Goal: Use online tool/utility: Utilize a website feature to perform a specific function

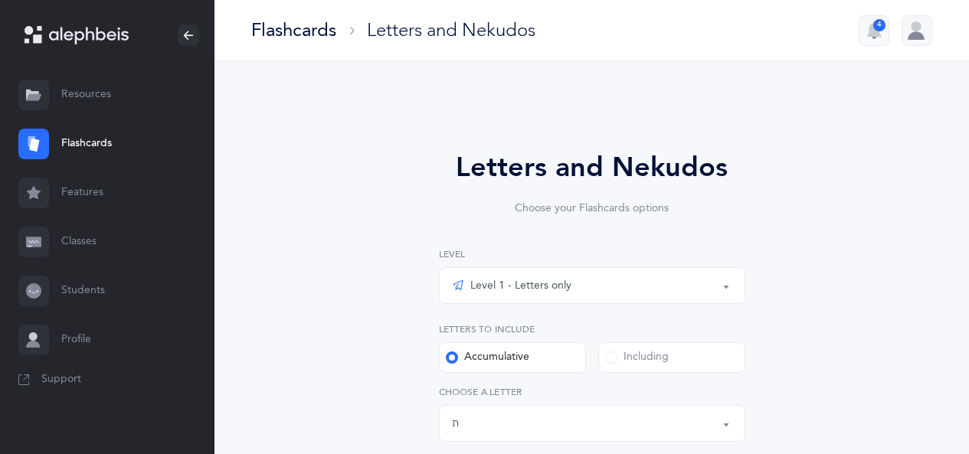
select select "27"
select select "single"
click at [722, 289] on button "Level 1 - Letters only" at bounding box center [592, 285] width 306 height 37
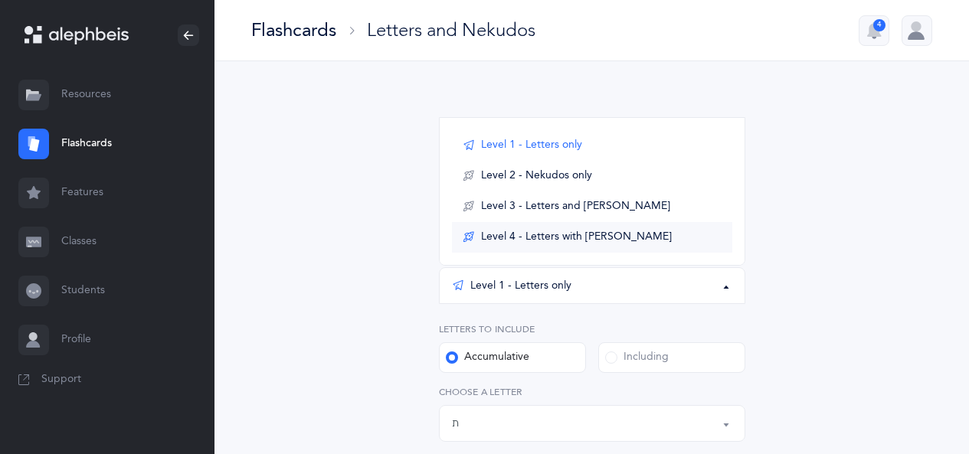
click at [597, 236] on span "Level 4 - Letters with [PERSON_NAME]" at bounding box center [576, 238] width 191 height 14
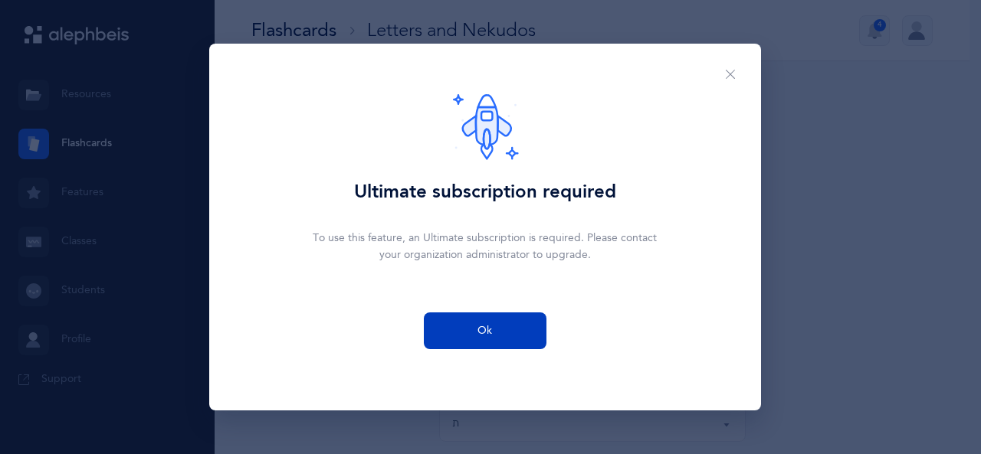
click at [464, 333] on button "Ok" at bounding box center [485, 331] width 123 height 37
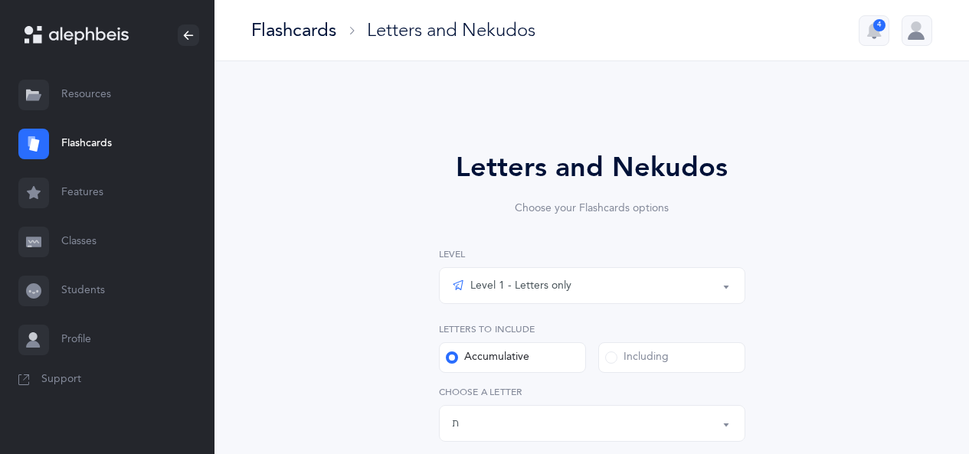
click at [728, 288] on button "Level 1 - Letters only" at bounding box center [592, 285] width 306 height 37
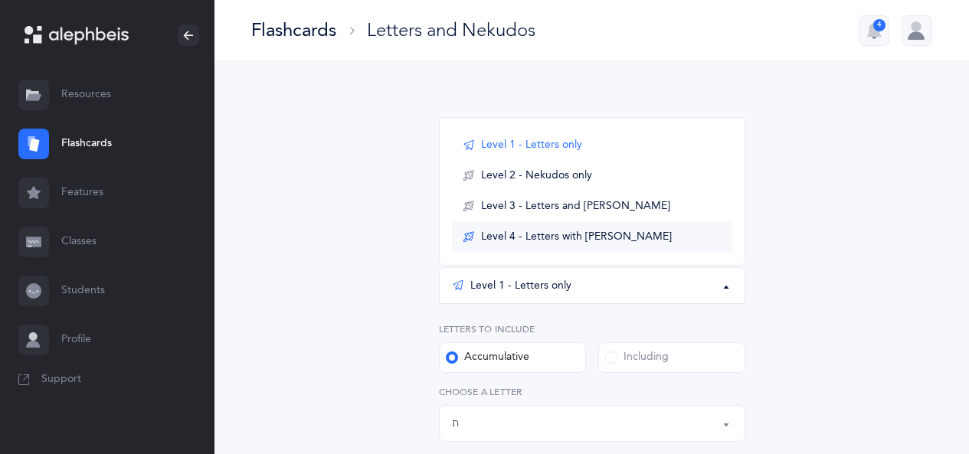
click at [547, 240] on span "Level 4 - Letters with [PERSON_NAME]" at bounding box center [576, 238] width 191 height 14
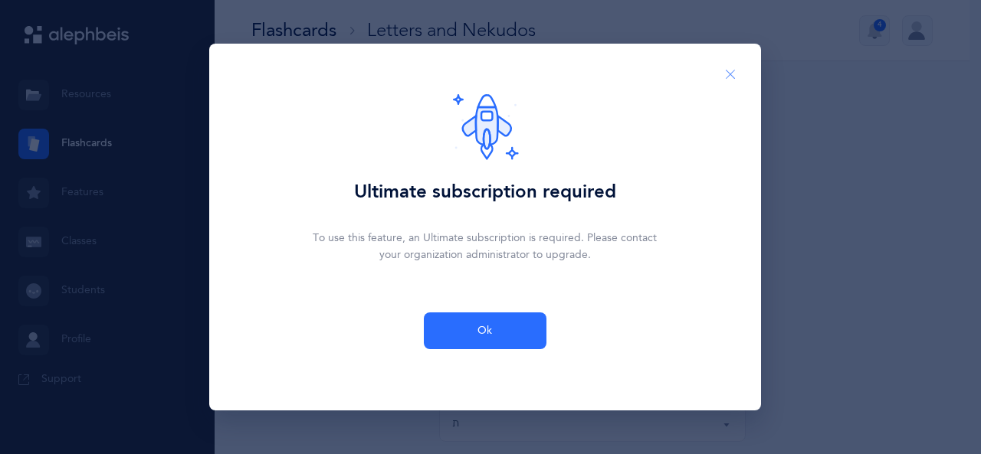
click at [725, 73] on icon "Close" at bounding box center [730, 75] width 12 height 14
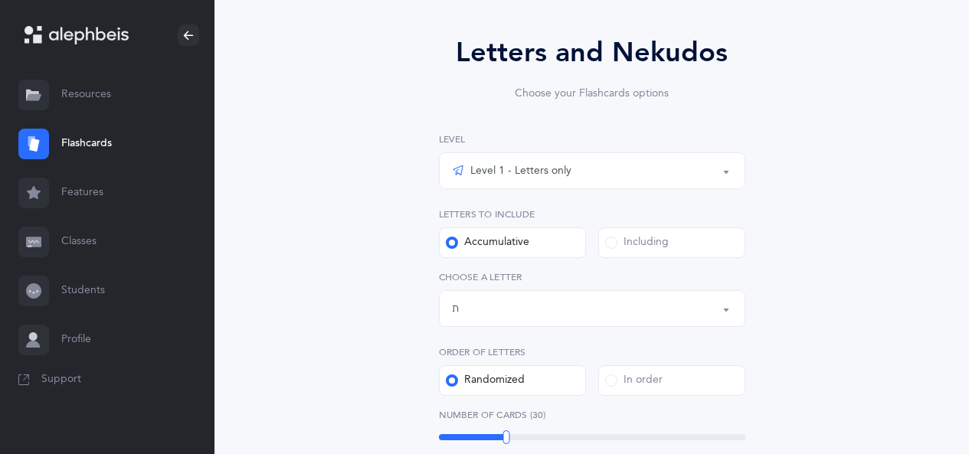
scroll to position [144, 0]
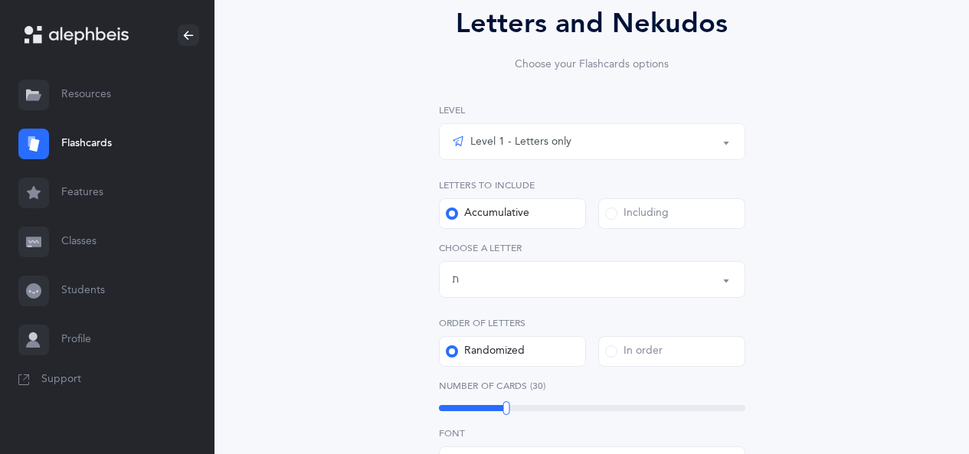
click at [725, 143] on button "Level 1 - Letters only" at bounding box center [592, 141] width 306 height 37
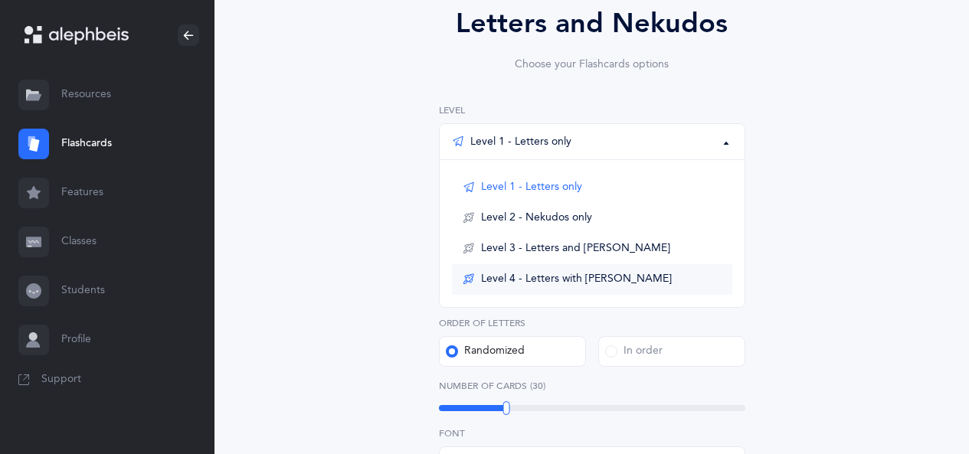
click at [591, 277] on span "Level 4 - Letters with [PERSON_NAME]" at bounding box center [576, 280] width 191 height 14
select select "1"
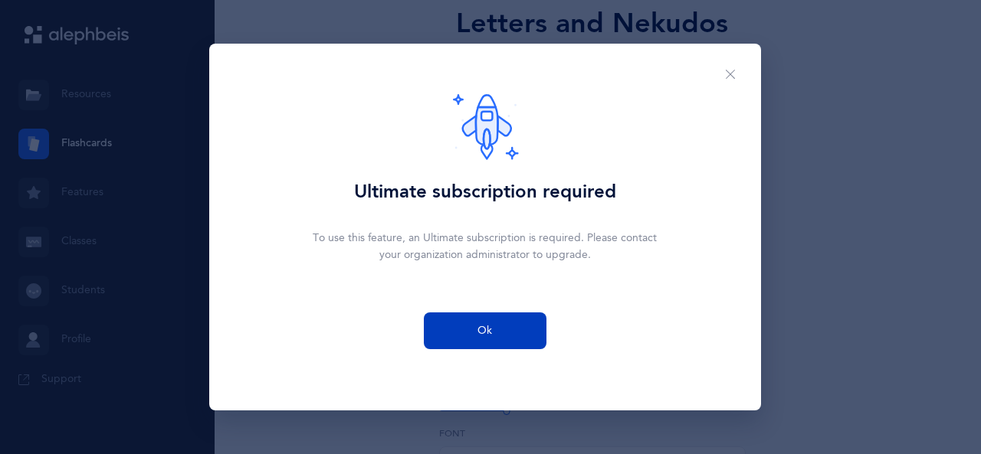
click at [489, 334] on span "Ok" at bounding box center [484, 331] width 15 height 16
